Goal: Complete application form

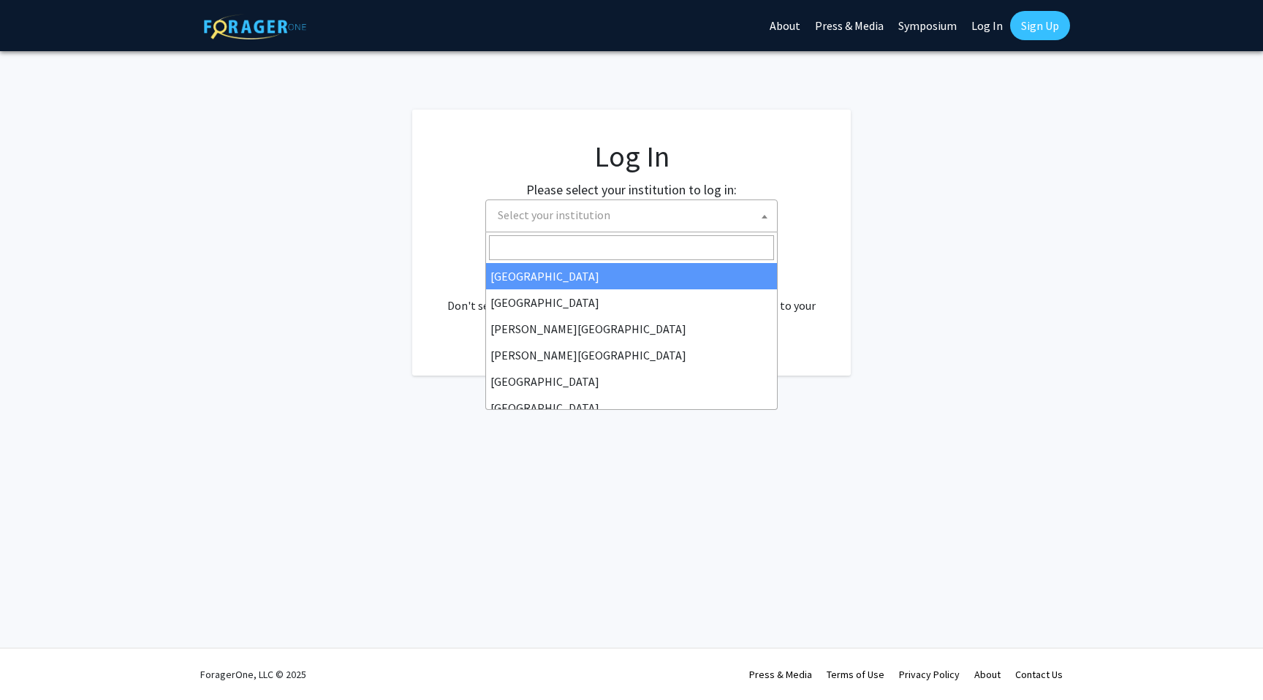
click at [586, 217] on span "Select your institution" at bounding box center [554, 215] width 113 height 15
select select "34"
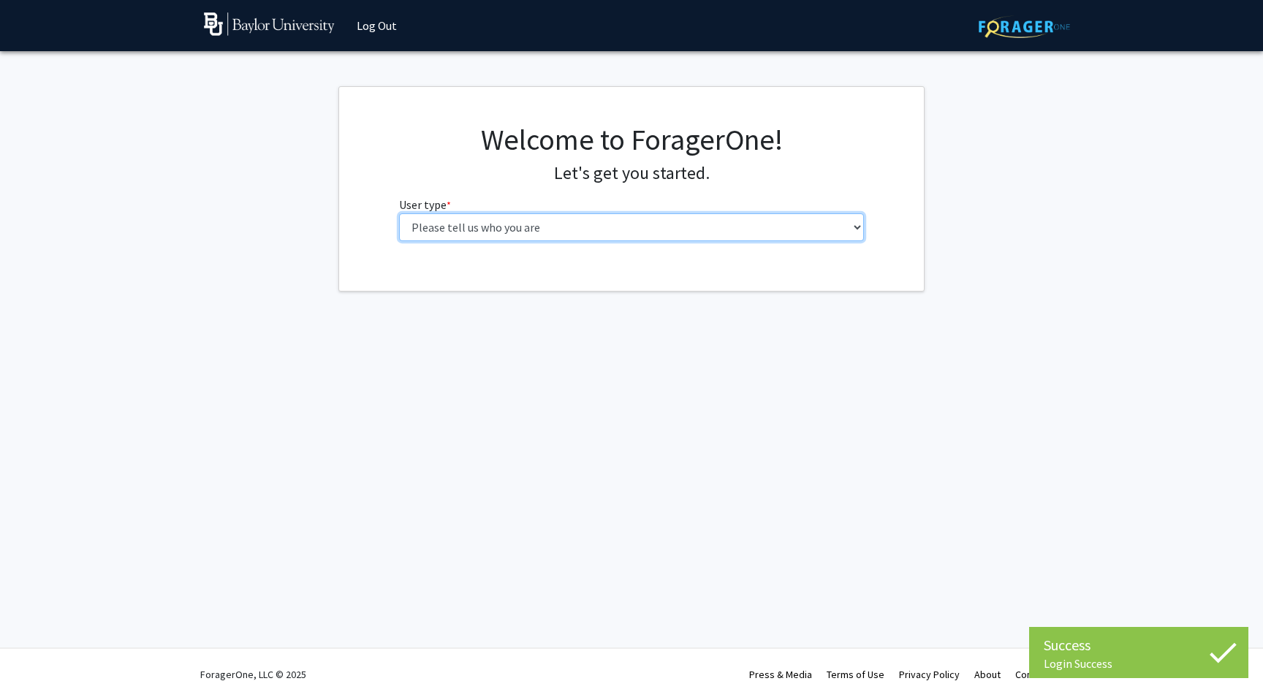
click at [626, 229] on select "Please tell us who you are Undergraduate Student Master's Student Doctoral Cand…" at bounding box center [632, 227] width 466 height 28
select select "1: undergrad"
click at [399, 213] on select "Please tell us who you are Undergraduate Student Master's Student Doctoral Cand…" at bounding box center [632, 227] width 466 height 28
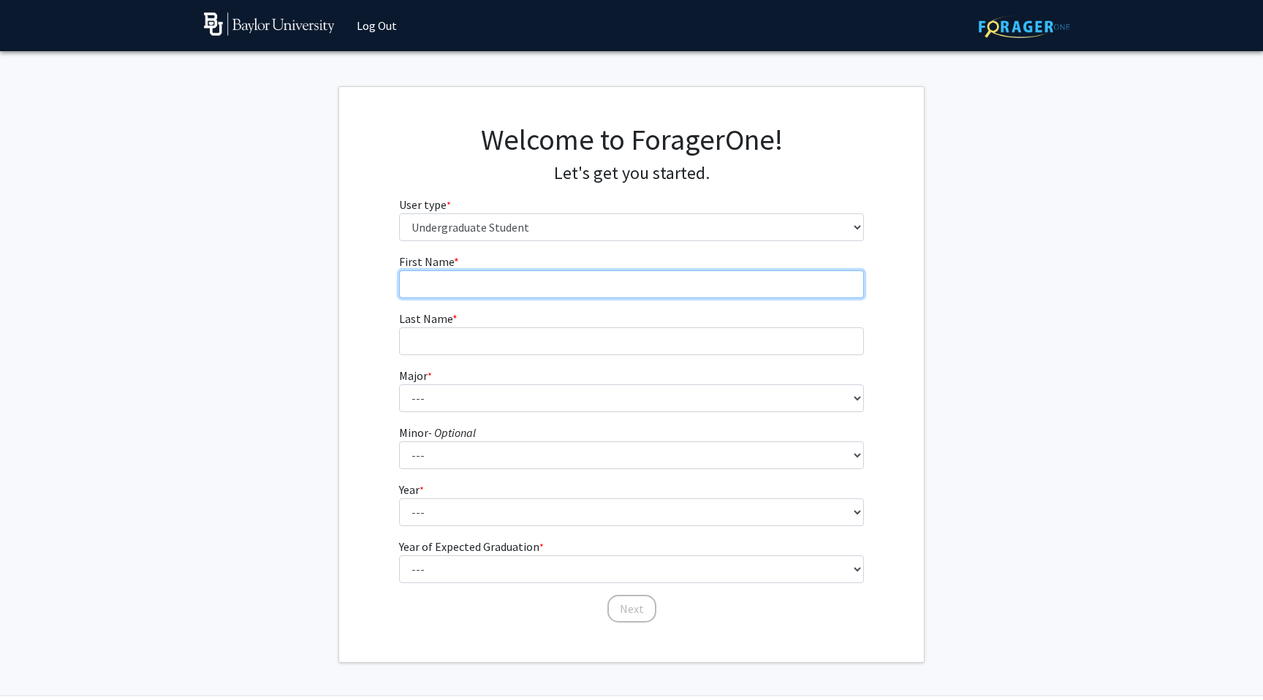
click at [571, 287] on input "First Name * required" at bounding box center [632, 285] width 466 height 28
click at [542, 292] on input "First Name * required" at bounding box center [632, 285] width 466 height 28
type input "[PERSON_NAME]"
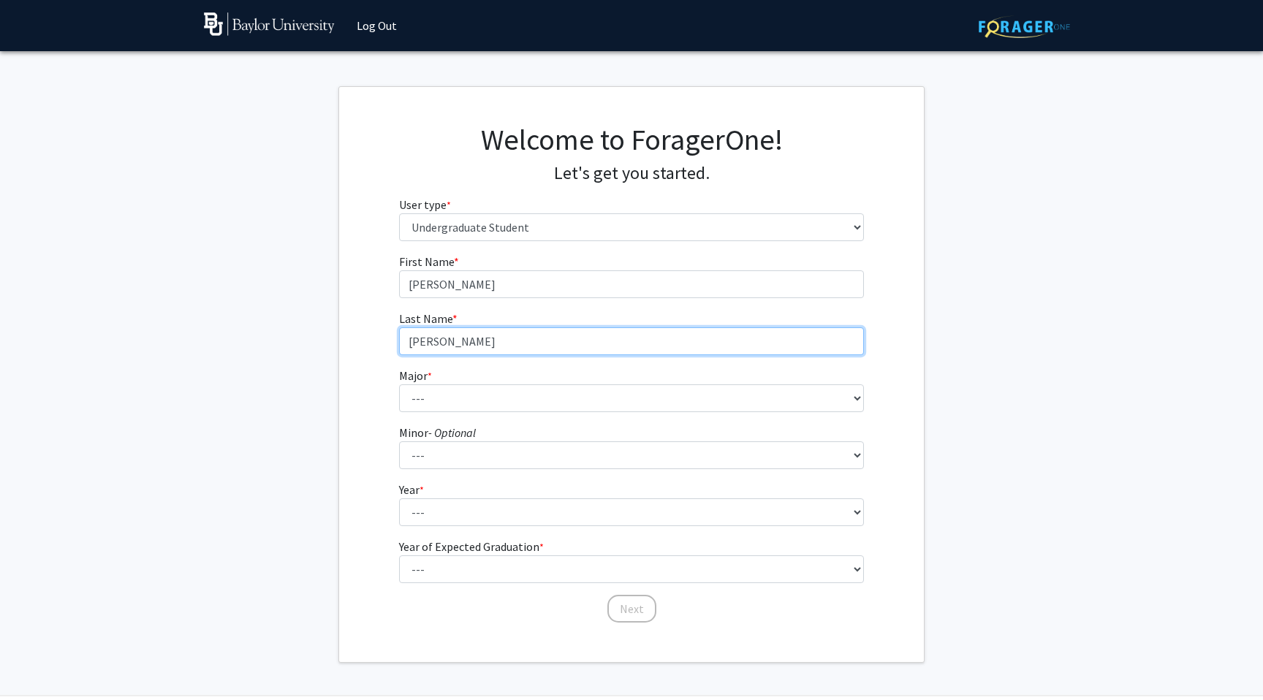
type input "[PERSON_NAME]"
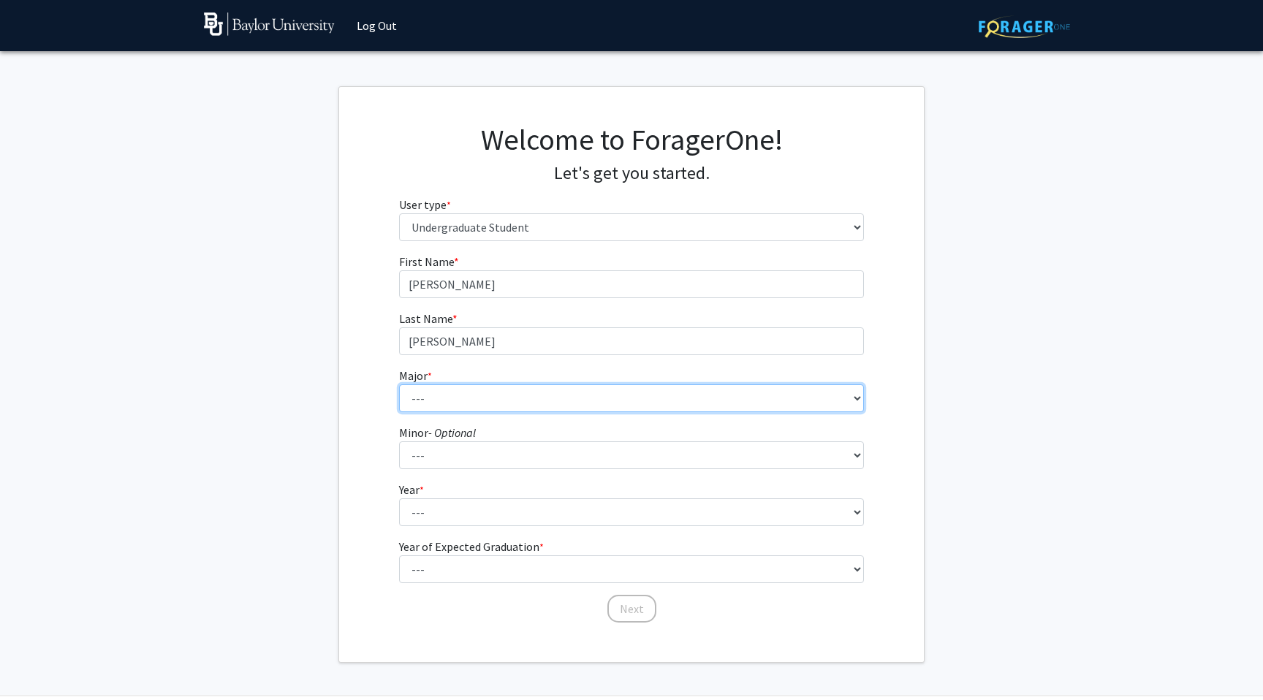
click at [501, 402] on select "--- Accounting American Studies Anthropology Apparel Design & Product Developme…" at bounding box center [632, 399] width 466 height 28
select select "80: 2745"
click at [399, 385] on select "--- Accounting American Studies Anthropology Apparel Design & Product Developme…" at bounding box center [632, 399] width 466 height 28
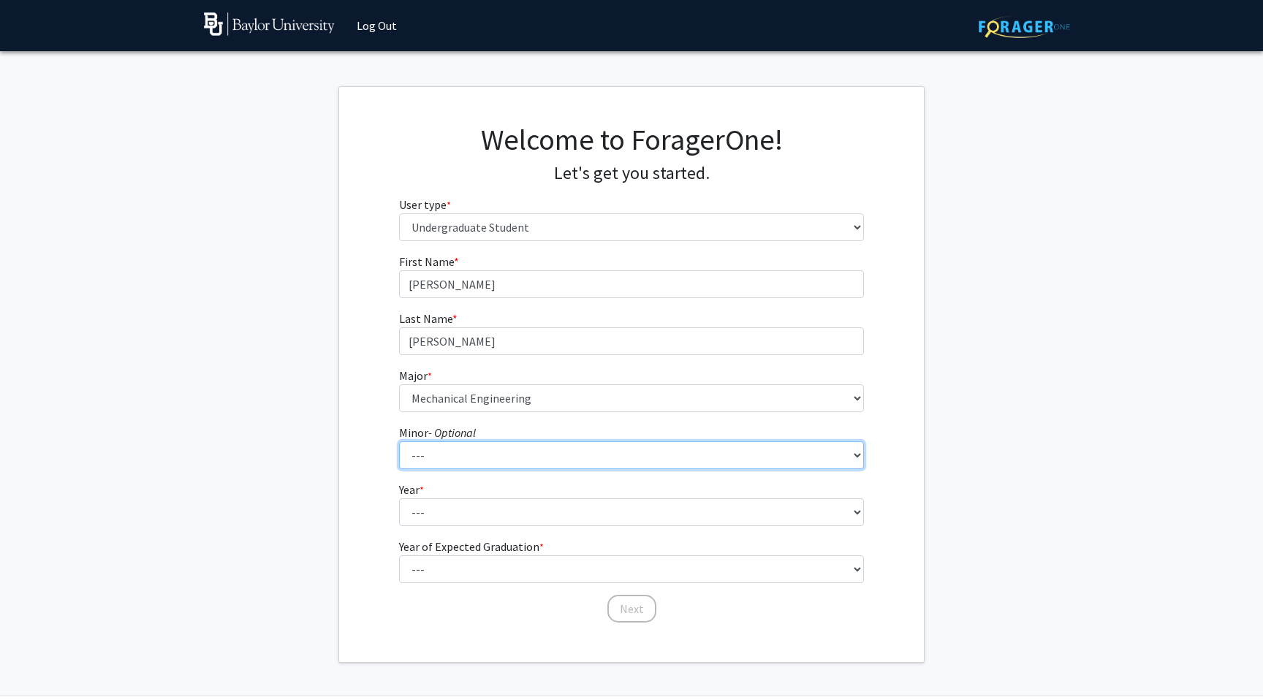
click at [492, 455] on select "--- Advertising American Sign Language American Studies Anthropology Apparel Me…" at bounding box center [632, 456] width 466 height 28
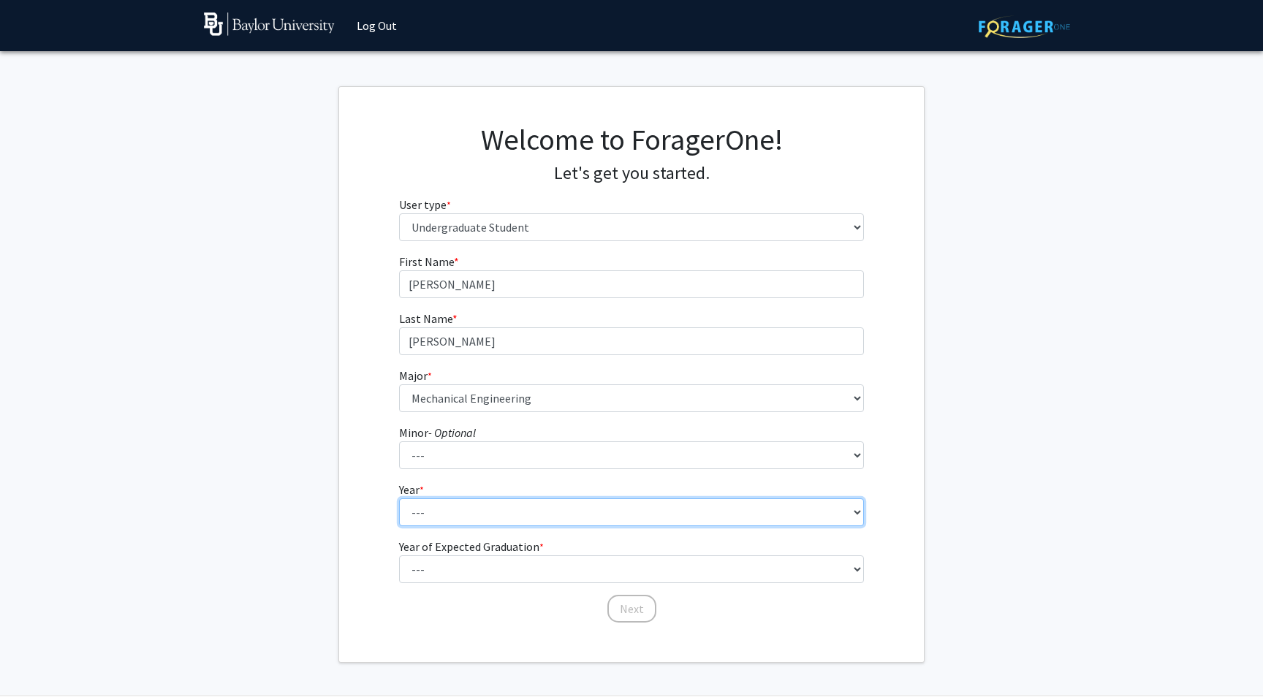
click at [467, 513] on select "--- First-year Sophomore Junior Senior Postbaccalaureate Certificate" at bounding box center [632, 513] width 466 height 28
select select "1: first-year"
click at [399, 499] on select "--- First-year Sophomore Junior Senior Postbaccalaureate Certificate" at bounding box center [632, 513] width 466 height 28
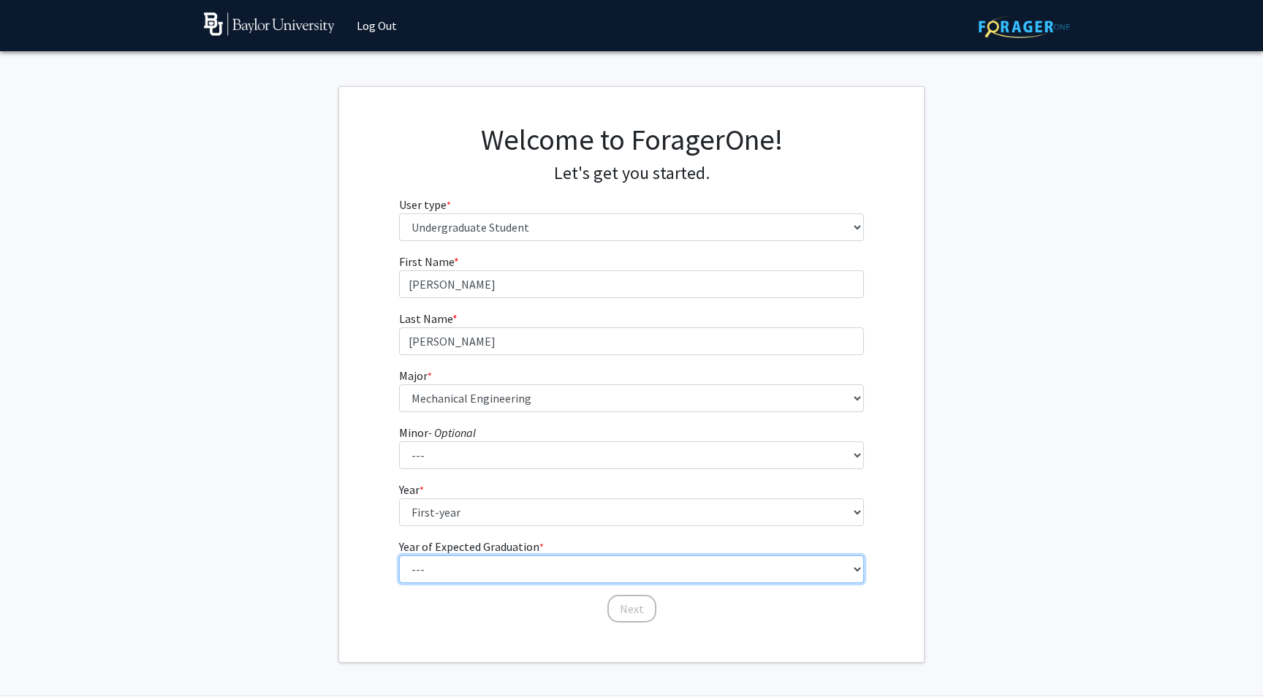
click at [481, 567] on select "--- 2025 2026 2027 2028 2029 2030 2031 2032 2033 2034" at bounding box center [632, 570] width 466 height 28
select select "5: 2029"
click at [399, 556] on select "--- 2025 2026 2027 2028 2029 2030 2031 2032 2033 2034" at bounding box center [632, 570] width 466 height 28
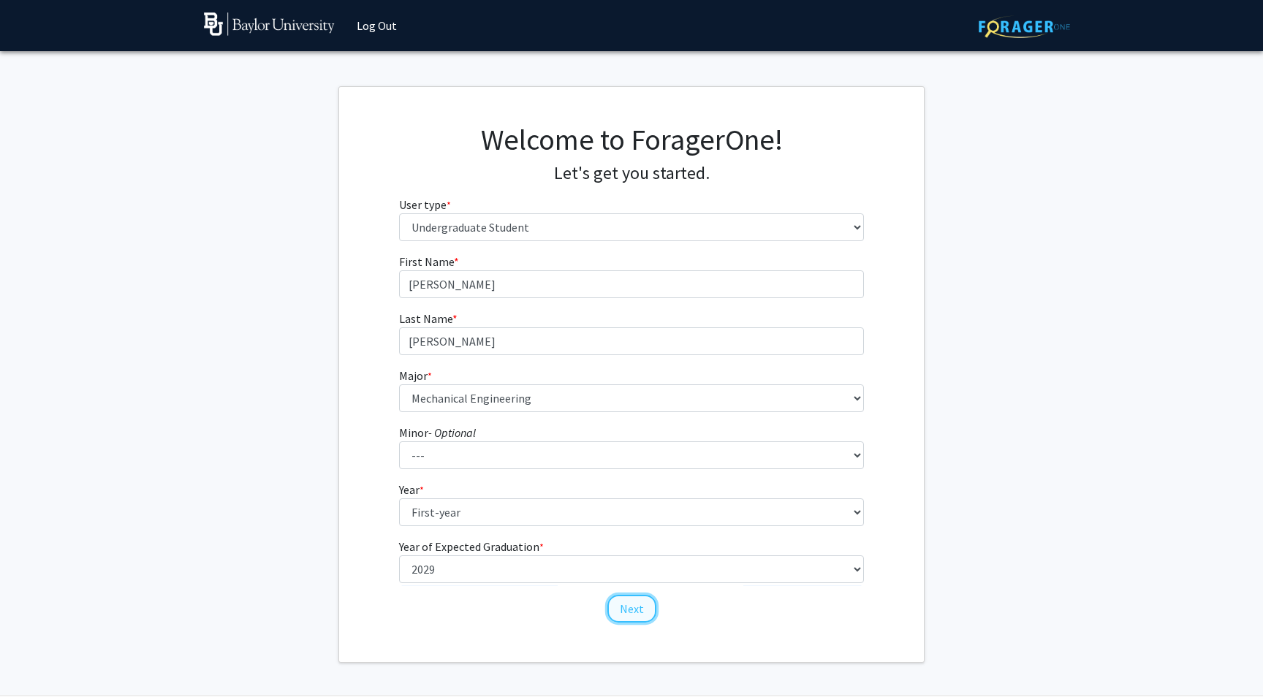
click at [627, 605] on button "Next" at bounding box center [632, 609] width 49 height 28
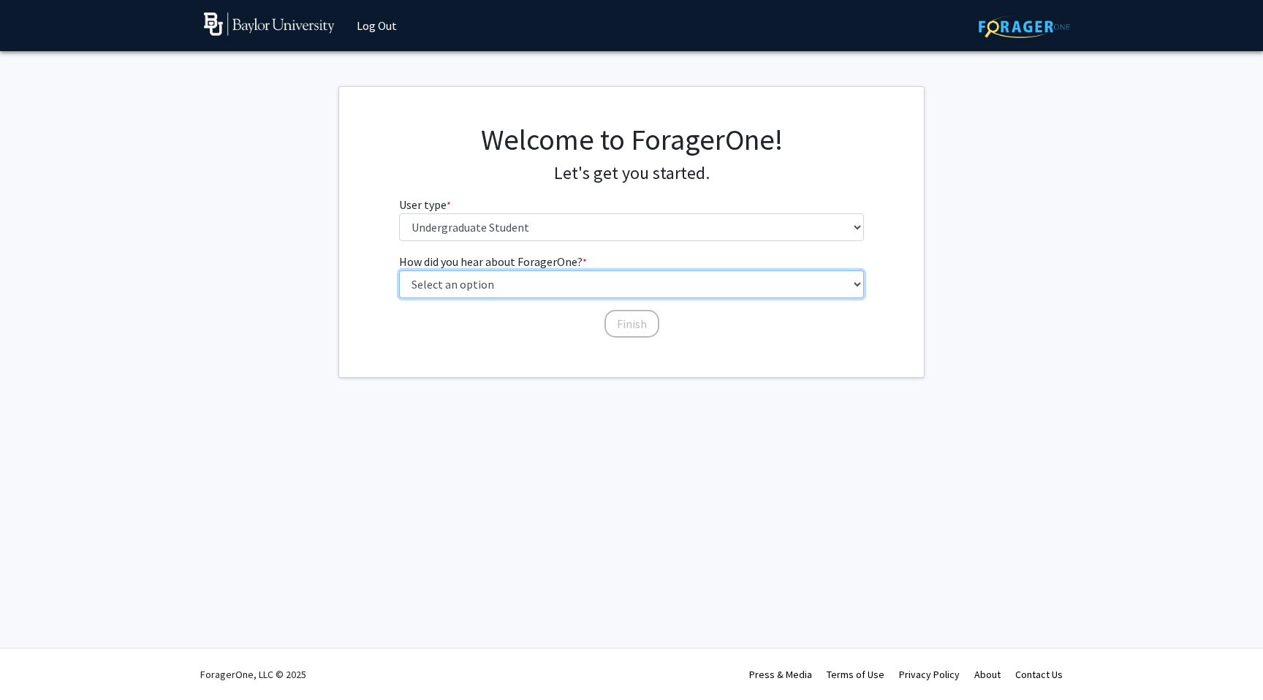
click at [484, 288] on select "Select an option Peer/student recommendation Faculty/staff recommendation Unive…" at bounding box center [632, 285] width 466 height 28
select select "2: faculty_recommendation"
click at [399, 271] on select "Select an option Peer/student recommendation Faculty/staff recommendation Unive…" at bounding box center [632, 285] width 466 height 28
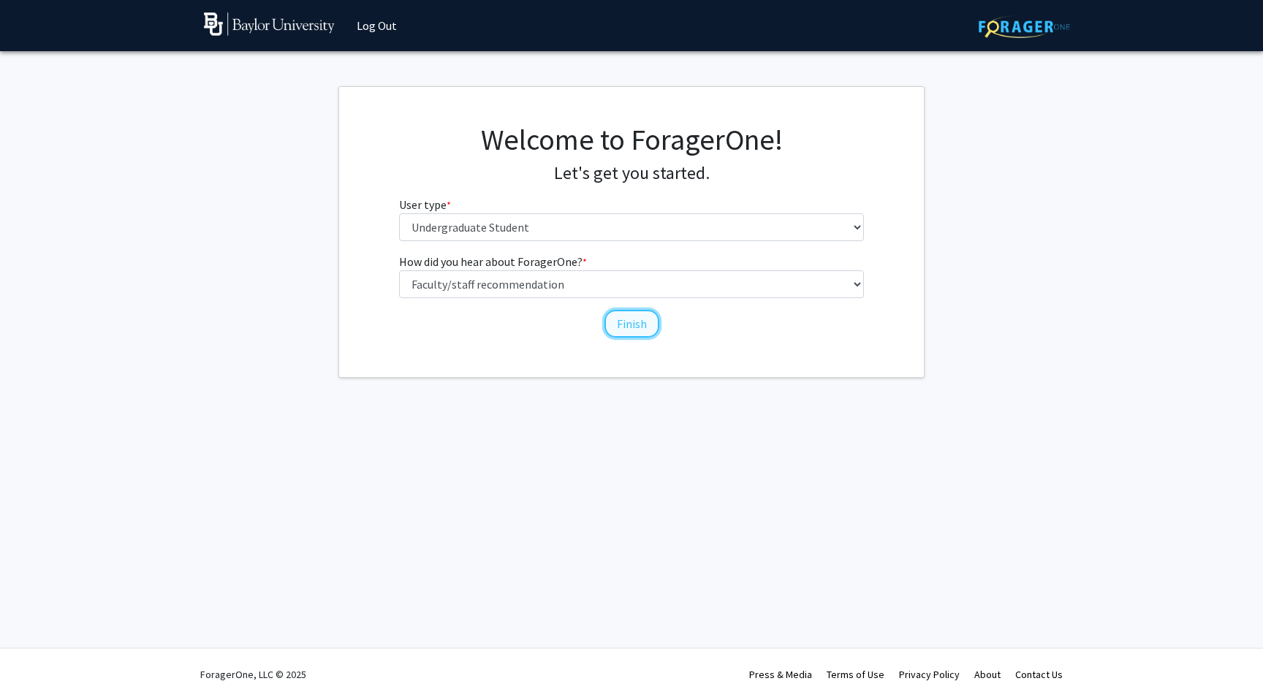
click at [630, 325] on button "Finish" at bounding box center [632, 324] width 55 height 28
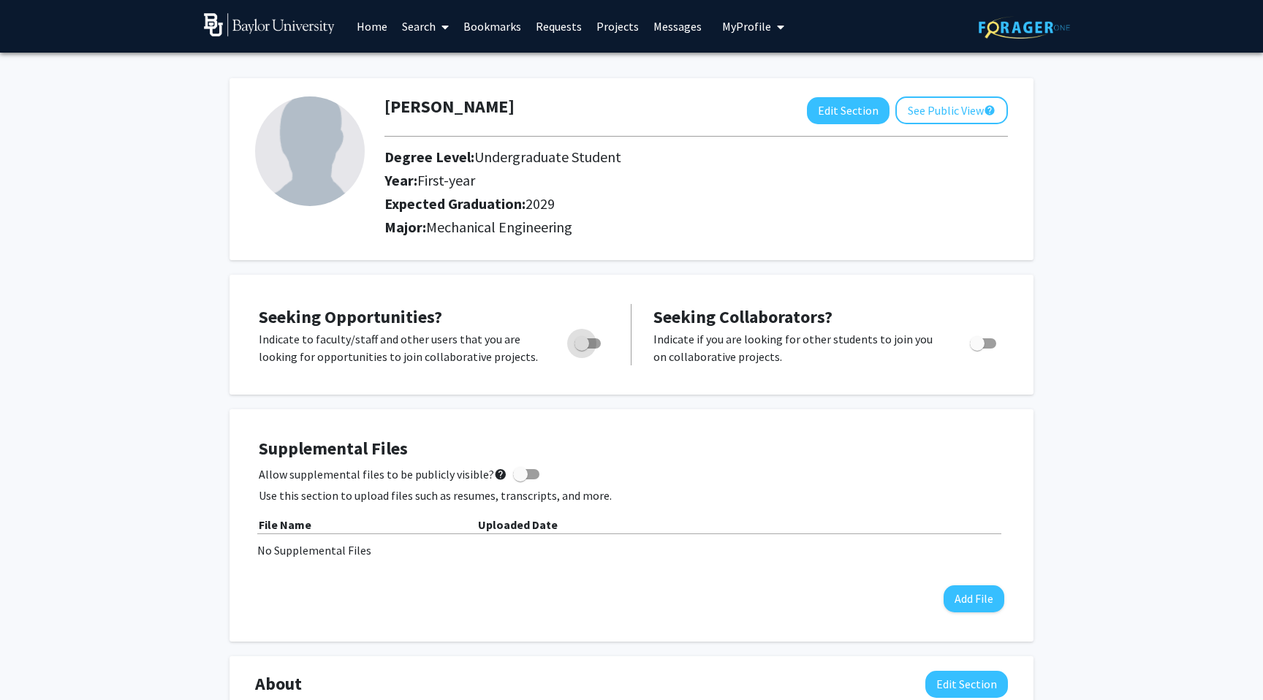
click at [587, 341] on span "Toggle" at bounding box center [582, 343] width 15 height 15
click at [582, 349] on input "Are you actively seeking opportunities?" at bounding box center [581, 349] width 1 height 1
checkbox input "true"
